Goal: Information Seeking & Learning: Learn about a topic

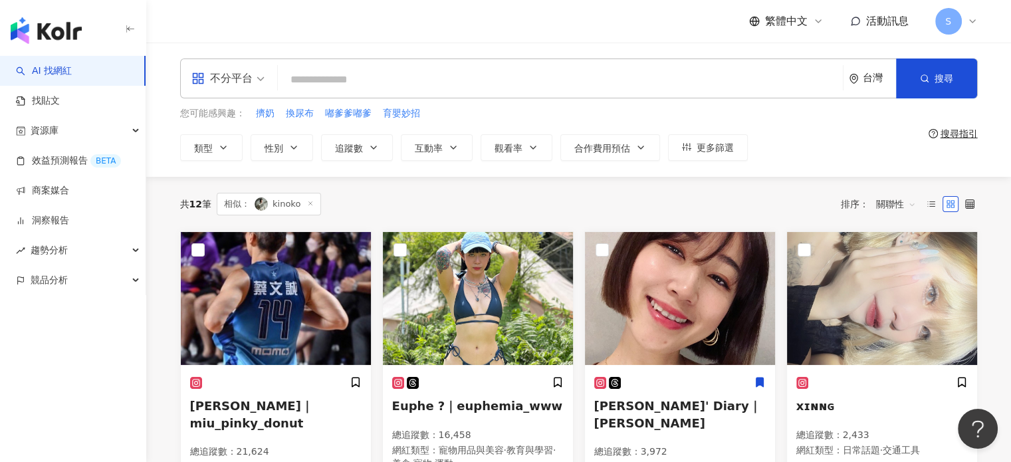
click at [366, 68] on input "search" at bounding box center [560, 79] width 555 height 25
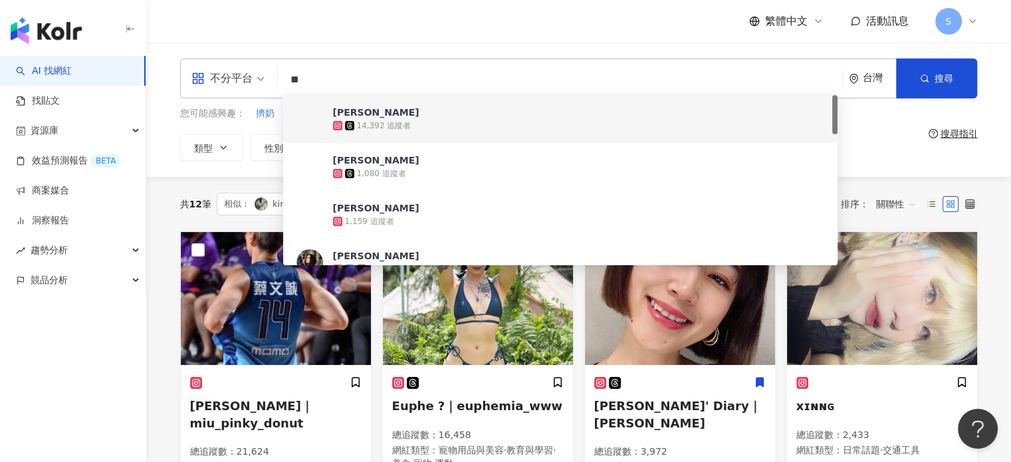
type input "**"
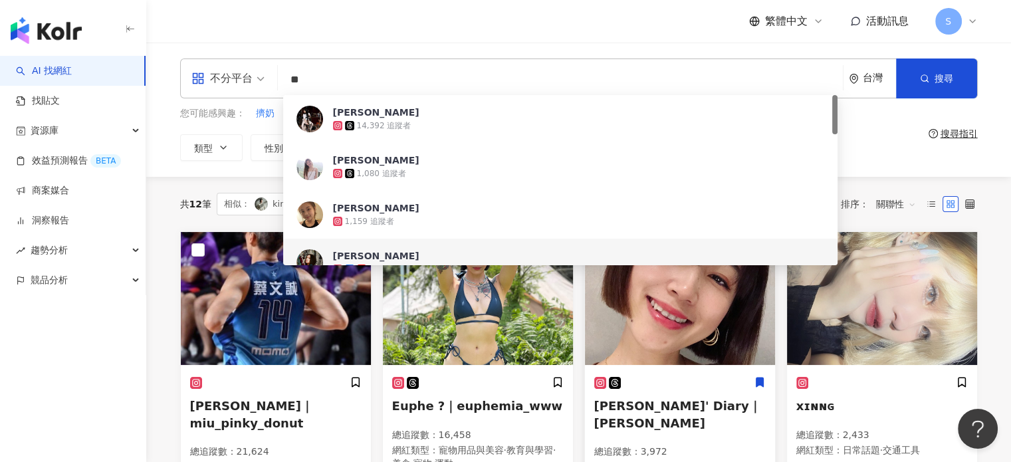
click at [658, 402] on span "Lynn' Diary｜hilynnlin" at bounding box center [677, 414] width 167 height 31
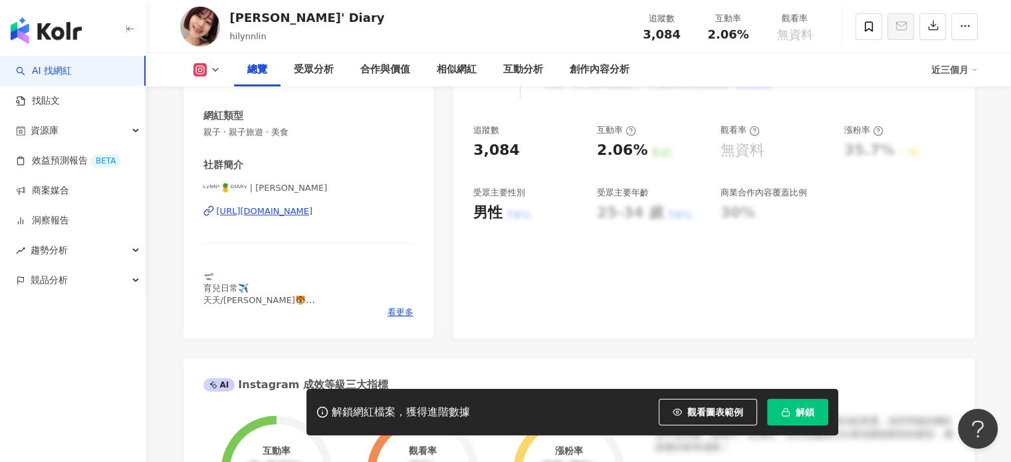
click at [313, 213] on div "[URL][DOMAIN_NAME]" at bounding box center [265, 211] width 96 height 12
click at [799, 410] on span "解鎖" at bounding box center [805, 412] width 19 height 11
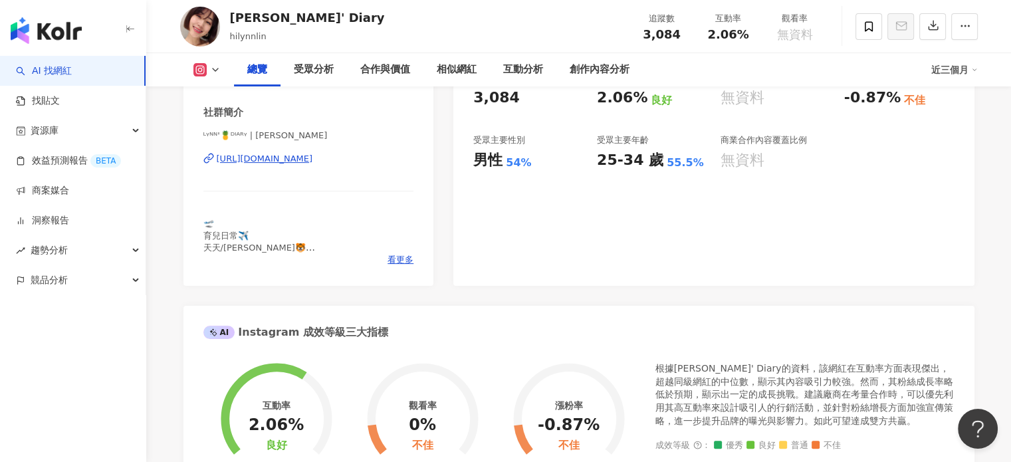
scroll to position [213, 0]
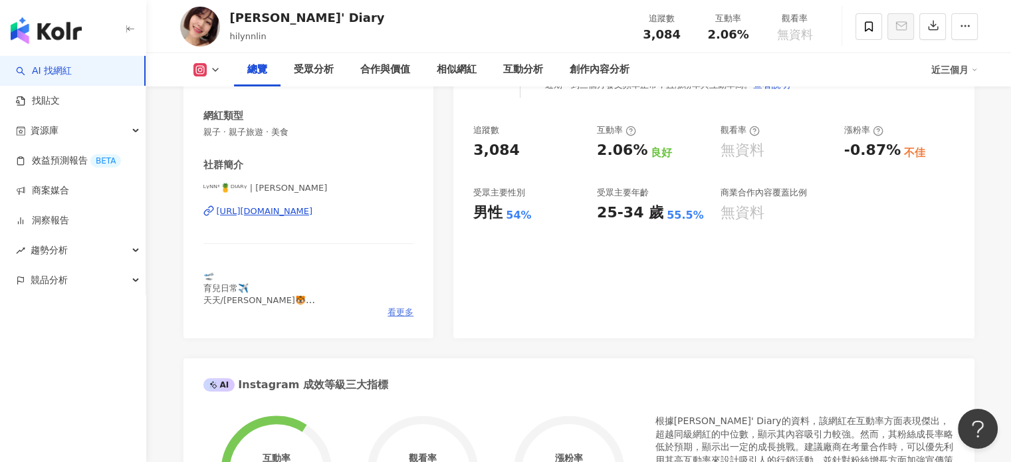
click at [402, 315] on span "看更多" at bounding box center [401, 313] width 26 height 12
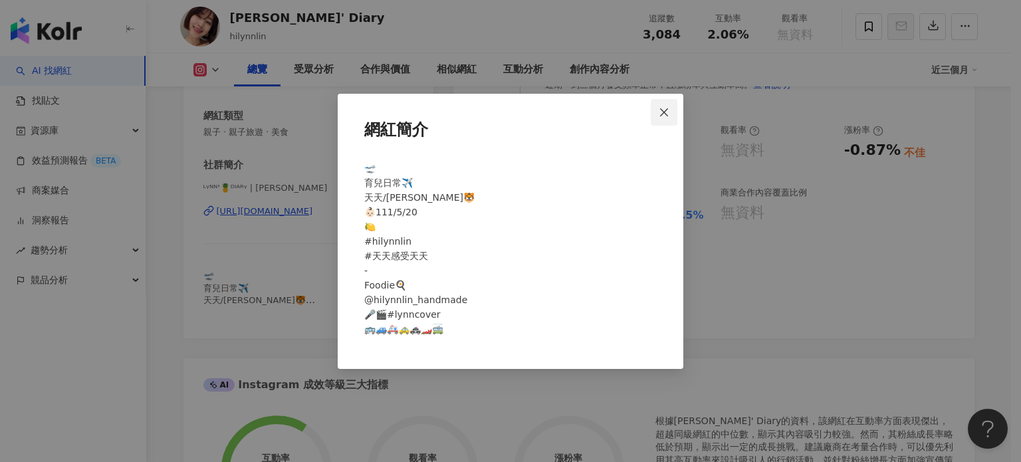
click at [662, 110] on icon "close" at bounding box center [664, 112] width 11 height 11
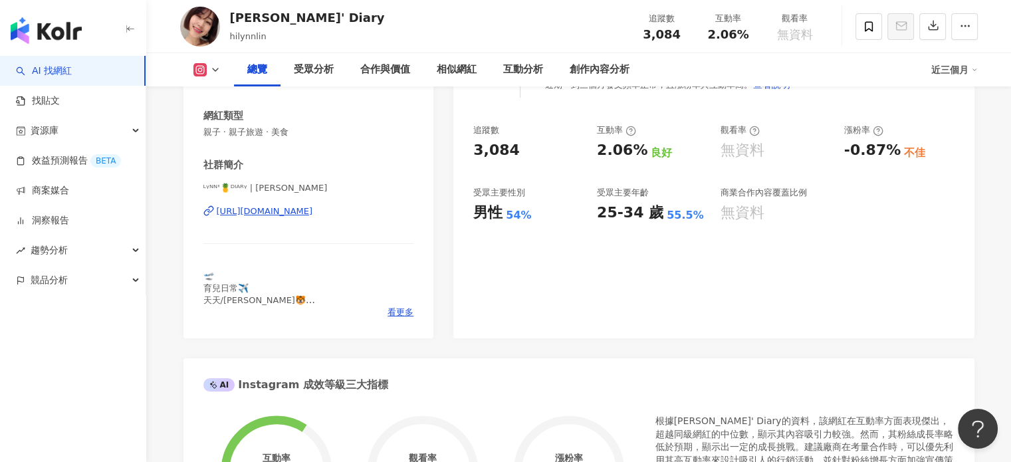
click at [263, 214] on div "[URL][DOMAIN_NAME]" at bounding box center [265, 211] width 96 height 12
